Goal: Communication & Community: Answer question/provide support

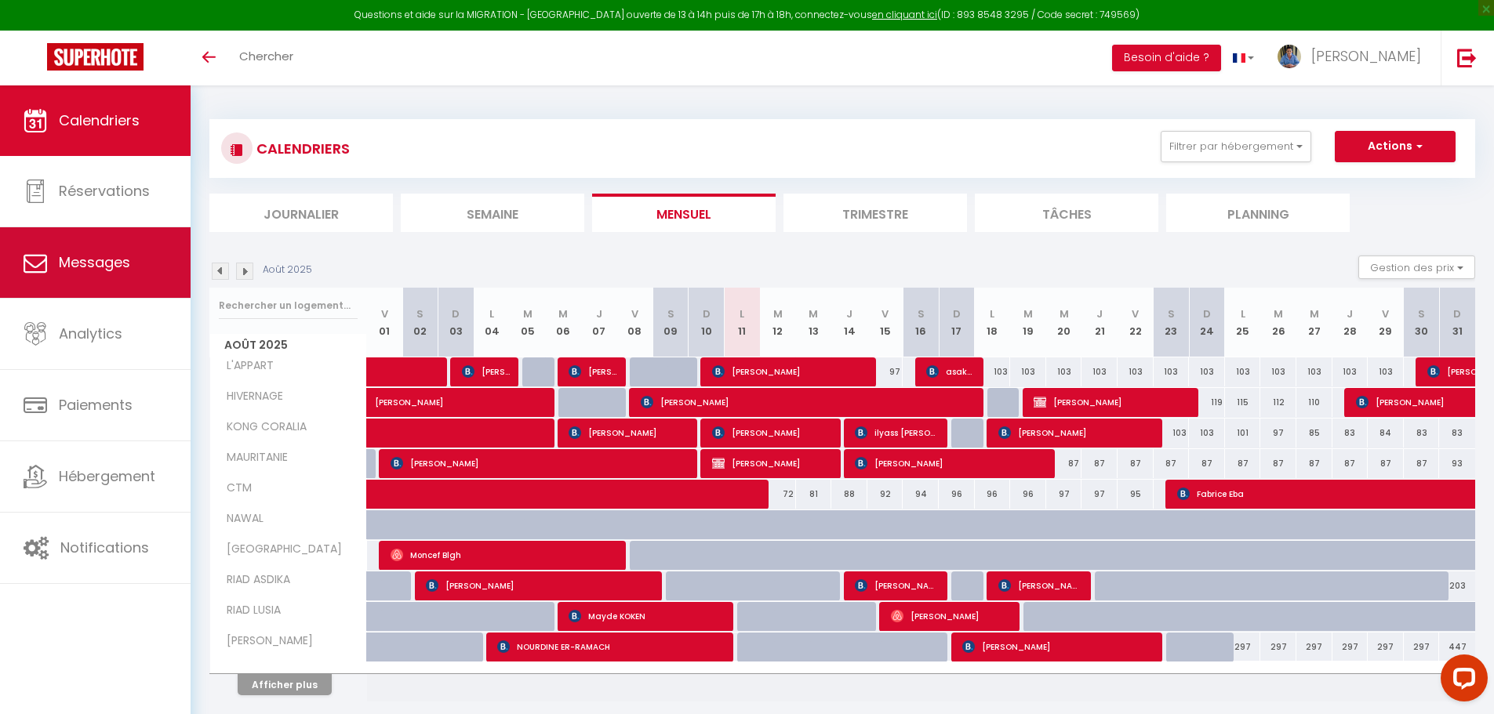
click at [78, 243] on link "Messages" at bounding box center [95, 262] width 191 height 71
select select "message"
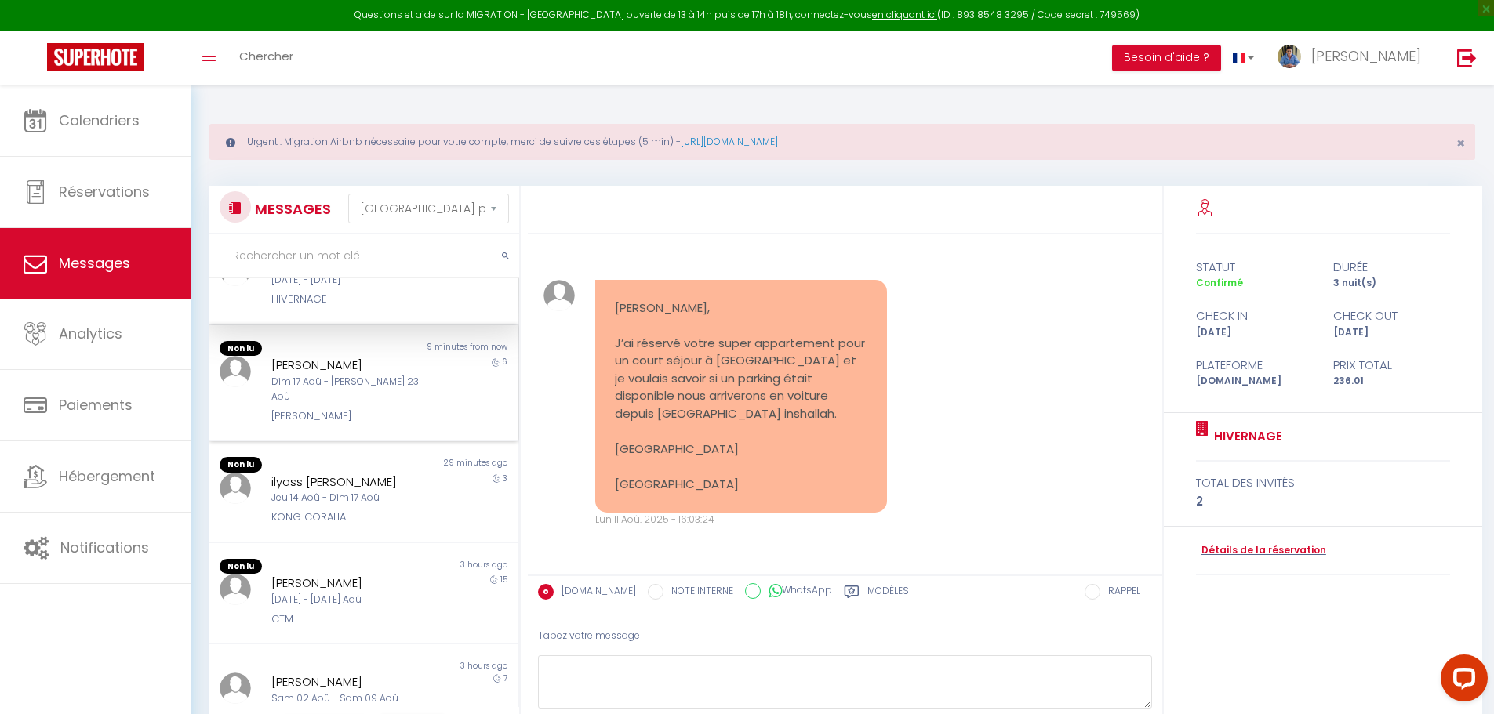
scroll to position [78, 0]
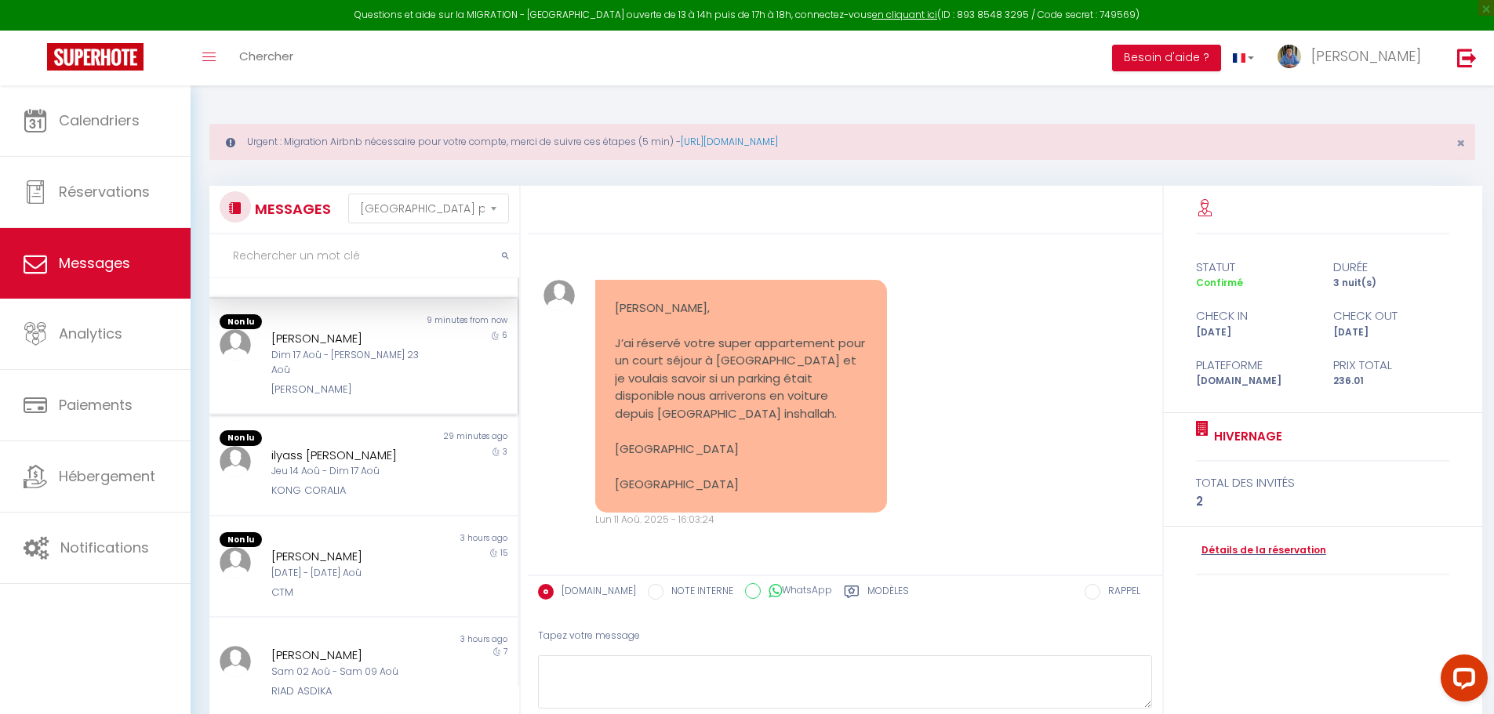
click at [271, 353] on div "Dim 17 Aoû - [PERSON_NAME] 23 Aoû" at bounding box center [350, 363] width 159 height 30
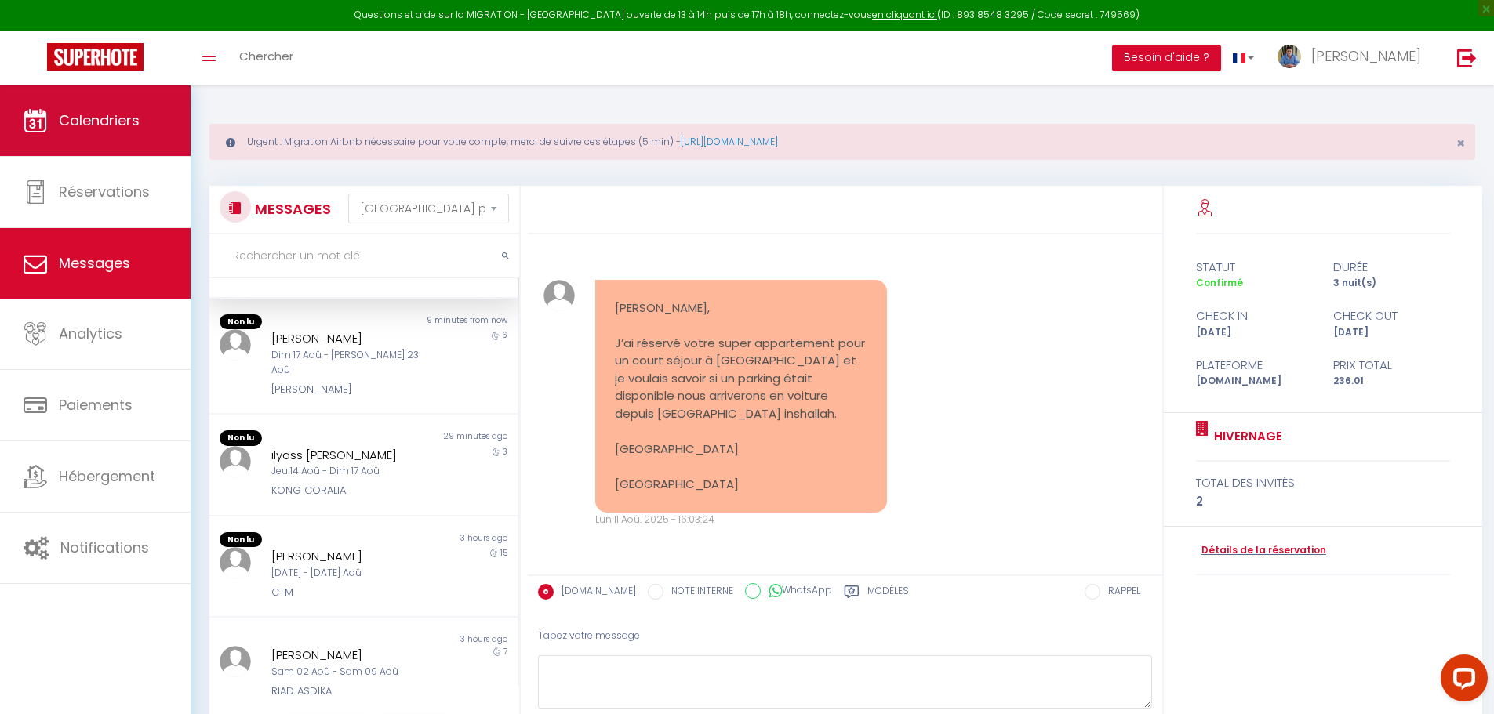
click at [281, 446] on div "ilyass [PERSON_NAME]" at bounding box center [350, 455] width 159 height 19
click at [278, 549] on div "[PERSON_NAME]" at bounding box center [350, 556] width 159 height 19
click at [171, 128] on link "Calendriers" at bounding box center [95, 120] width 191 height 71
